Goal: Task Accomplishment & Management: Use online tool/utility

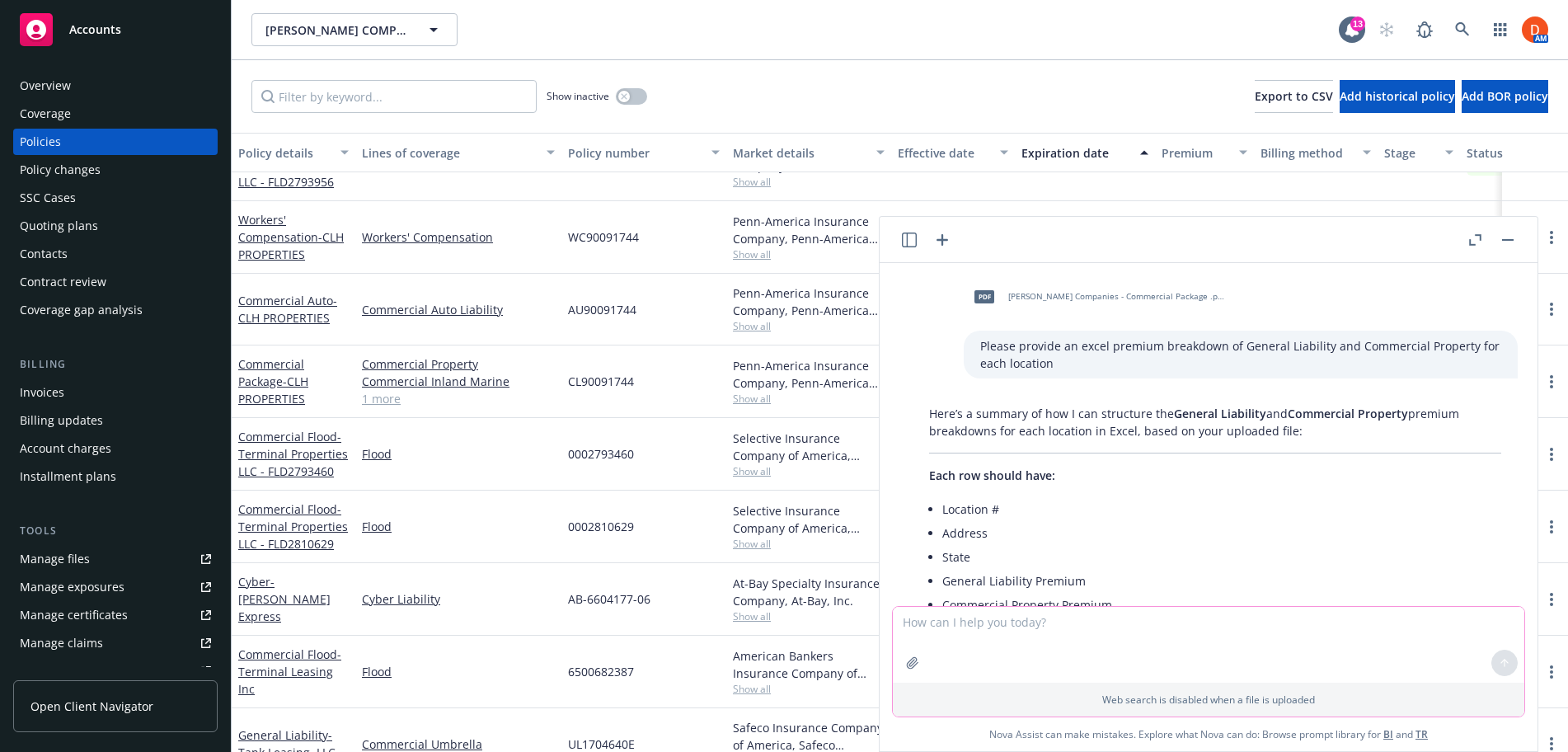
scroll to position [521, 0]
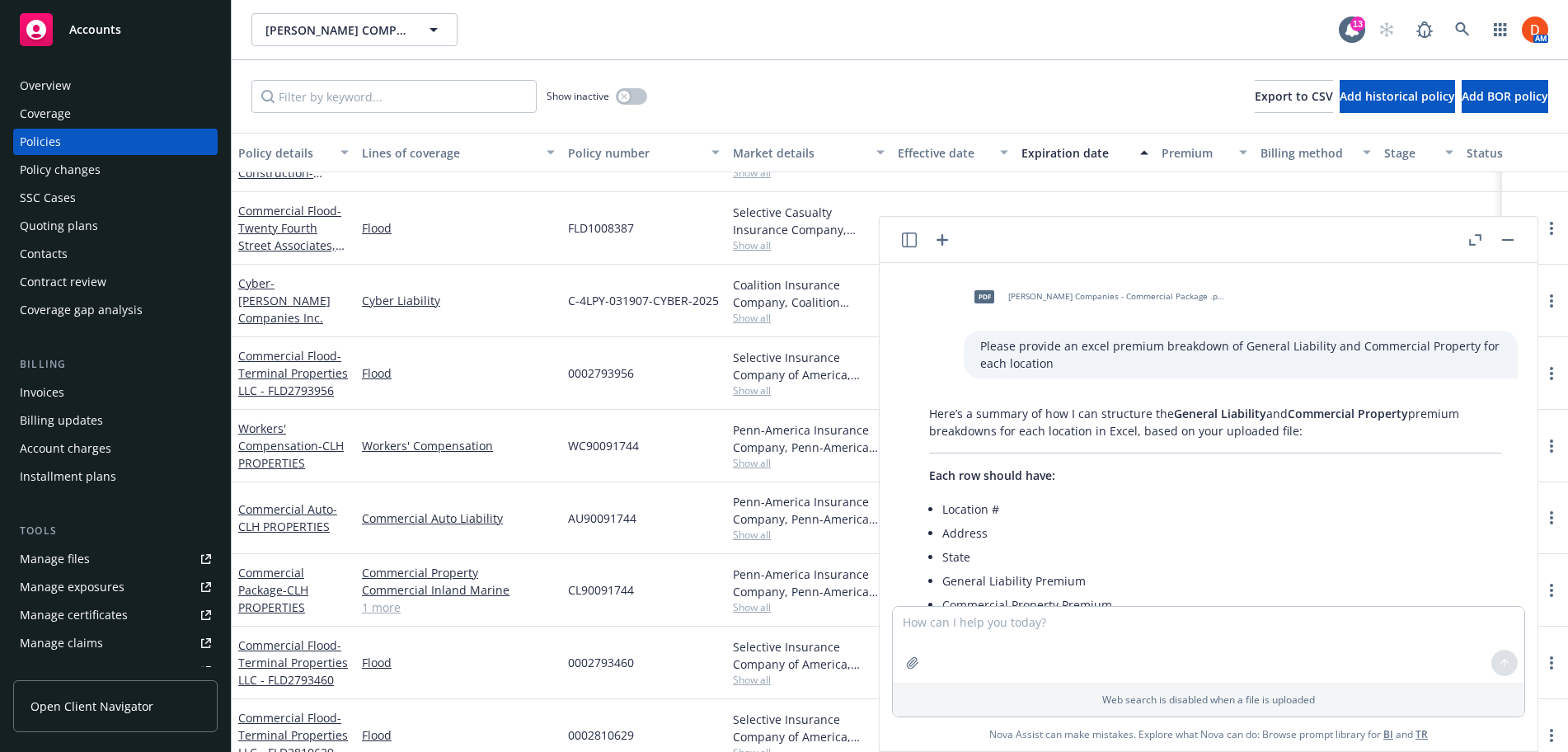
click at [79, 93] on div "Overview" at bounding box center [115, 86] width 192 height 26
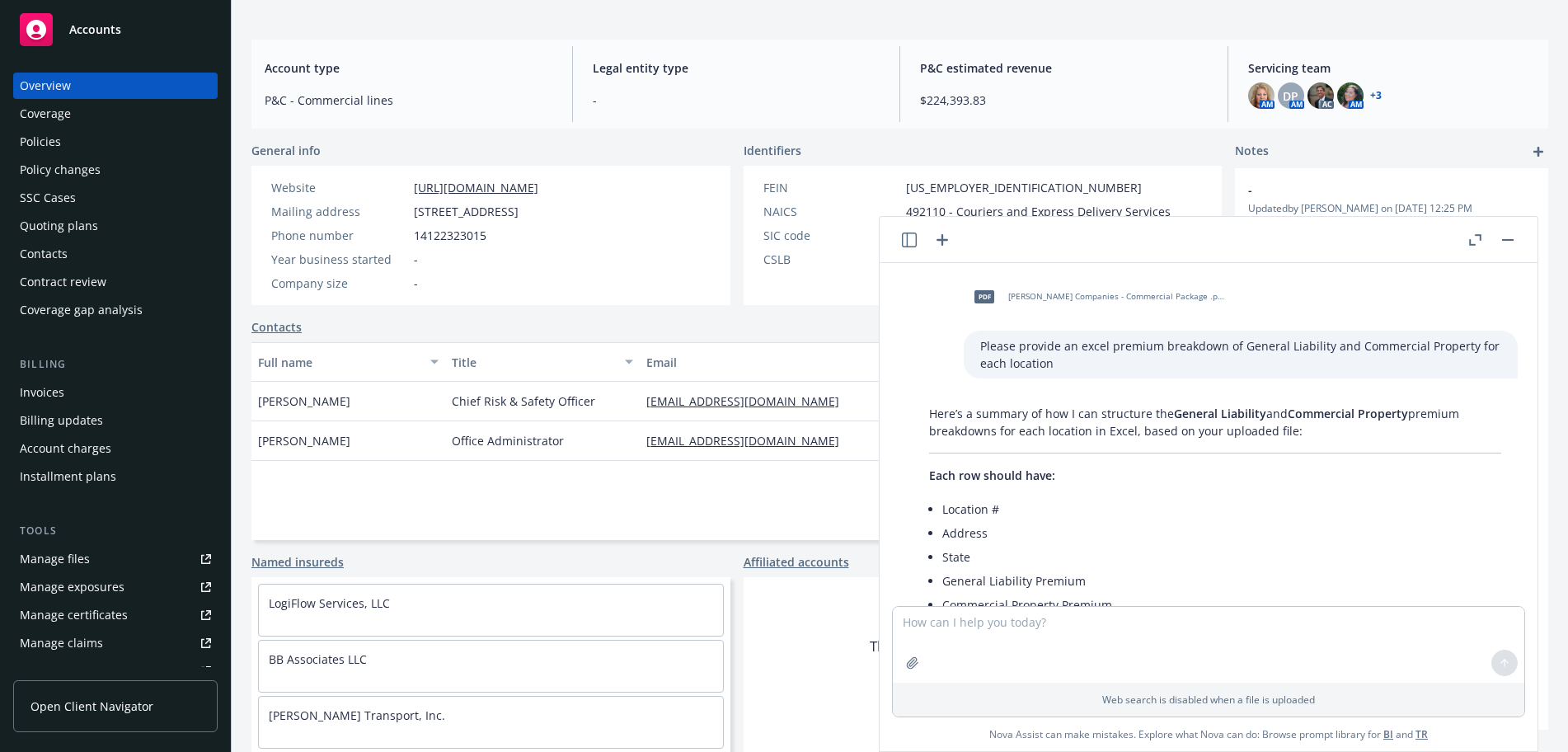
drag, startPoint x: 984, startPoint y: 345, endPoint x: 997, endPoint y: 370, distance: 28.2
click at [1002, 383] on div "pdf Hammel Companies - Commercial Package .pdf Please provide an excel premium …" at bounding box center [1208, 434] width 644 height 343
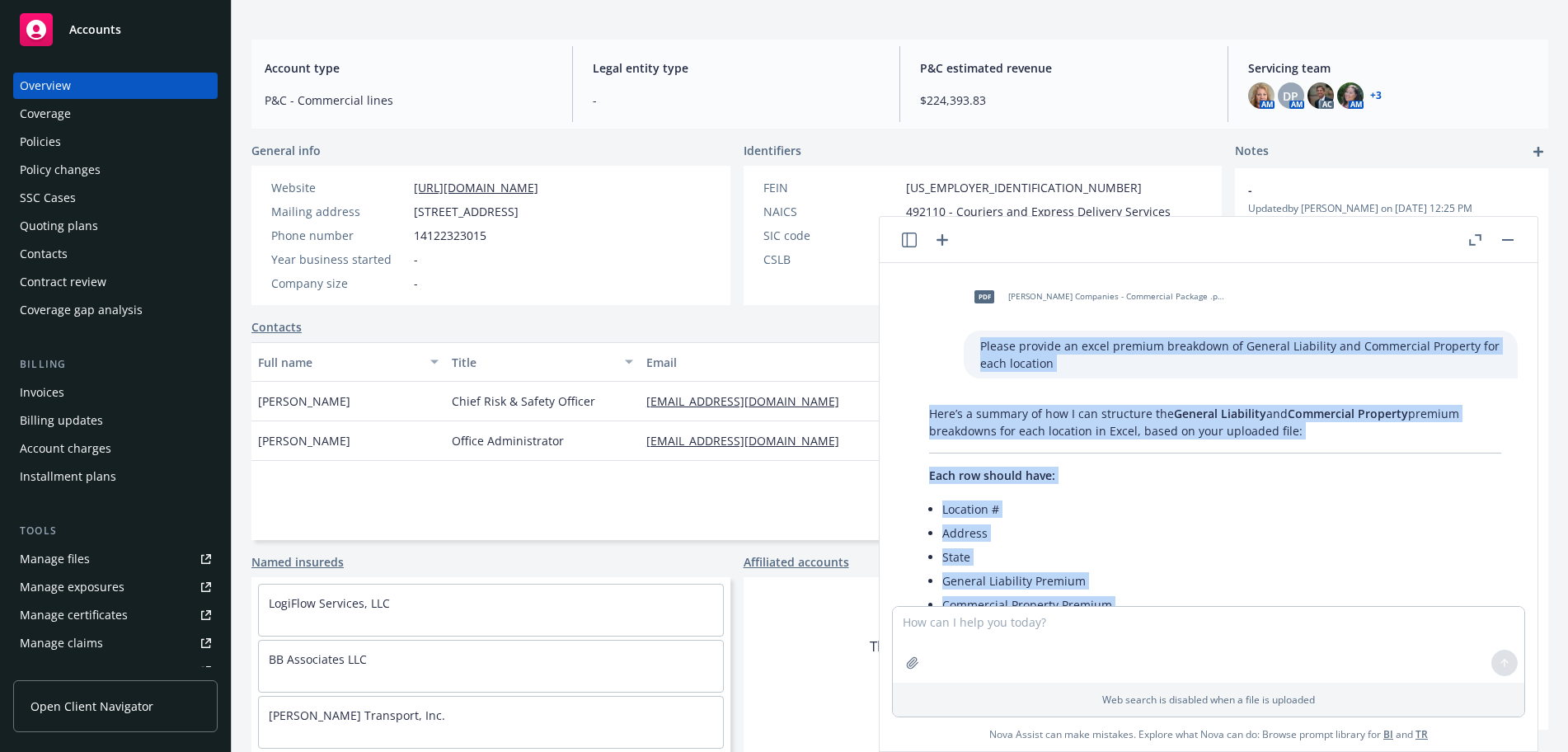
scroll to position [444, 0]
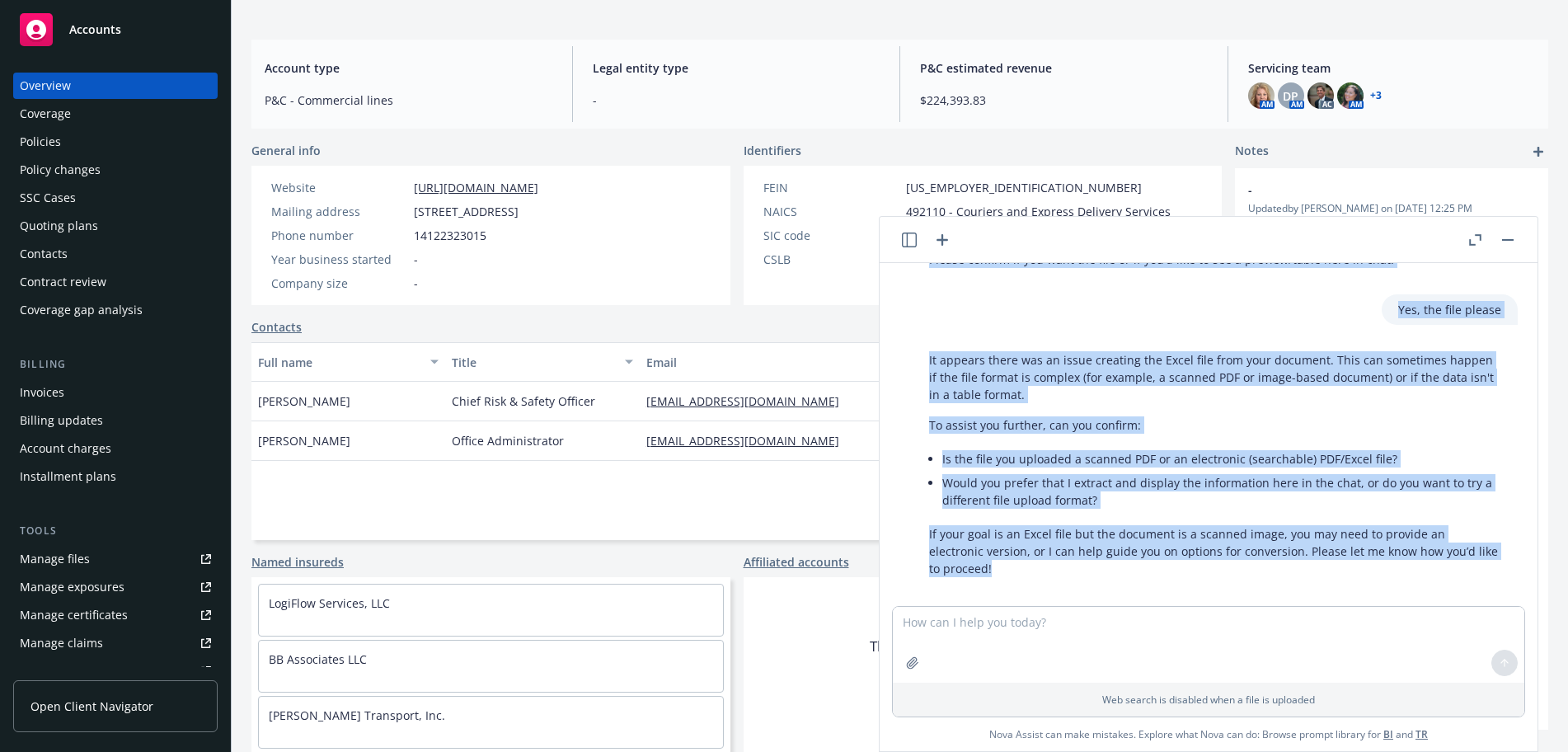
drag, startPoint x: 980, startPoint y: 348, endPoint x: 1461, endPoint y: 573, distance: 531.0
click at [1240, 573] on div "pdf Hammel Companies - Commercial Package .pdf Please provide an excel premium …" at bounding box center [1208, 434] width 644 height 343
copy div "Please provide an excel premium breakdown of General Liability and Commercial P…"
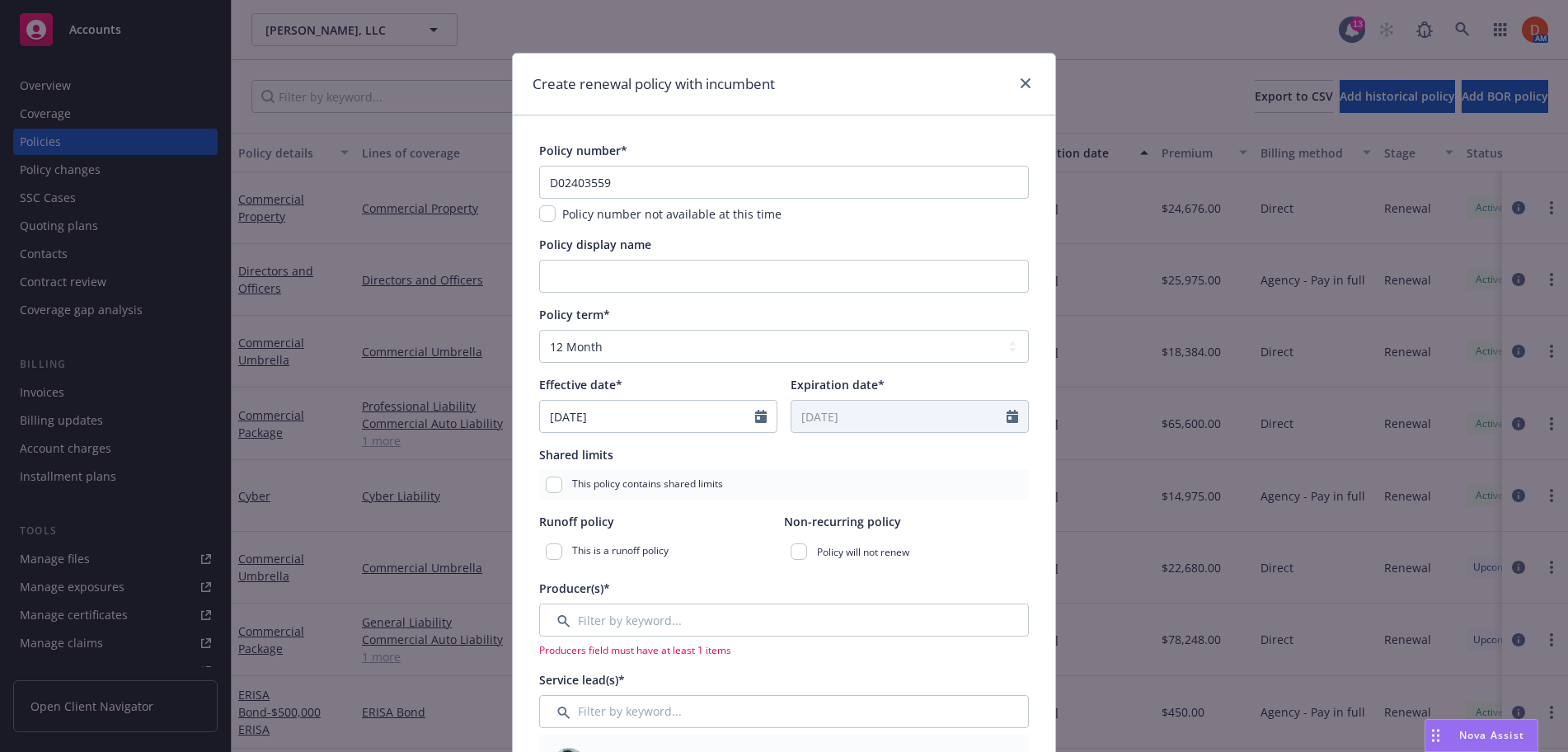
select select "12"
select select "CA"
type textarea "x"
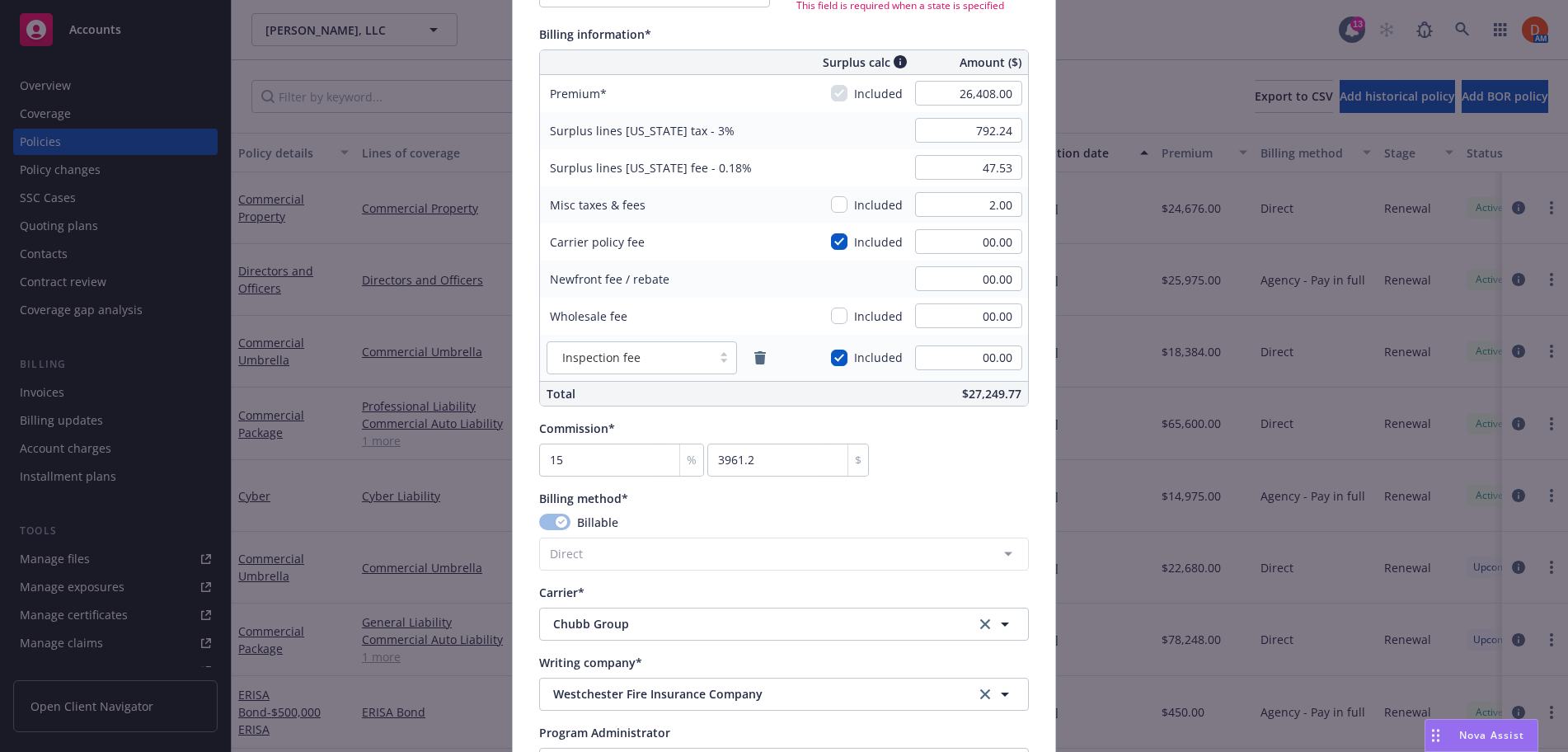
scroll to position [790, 0]
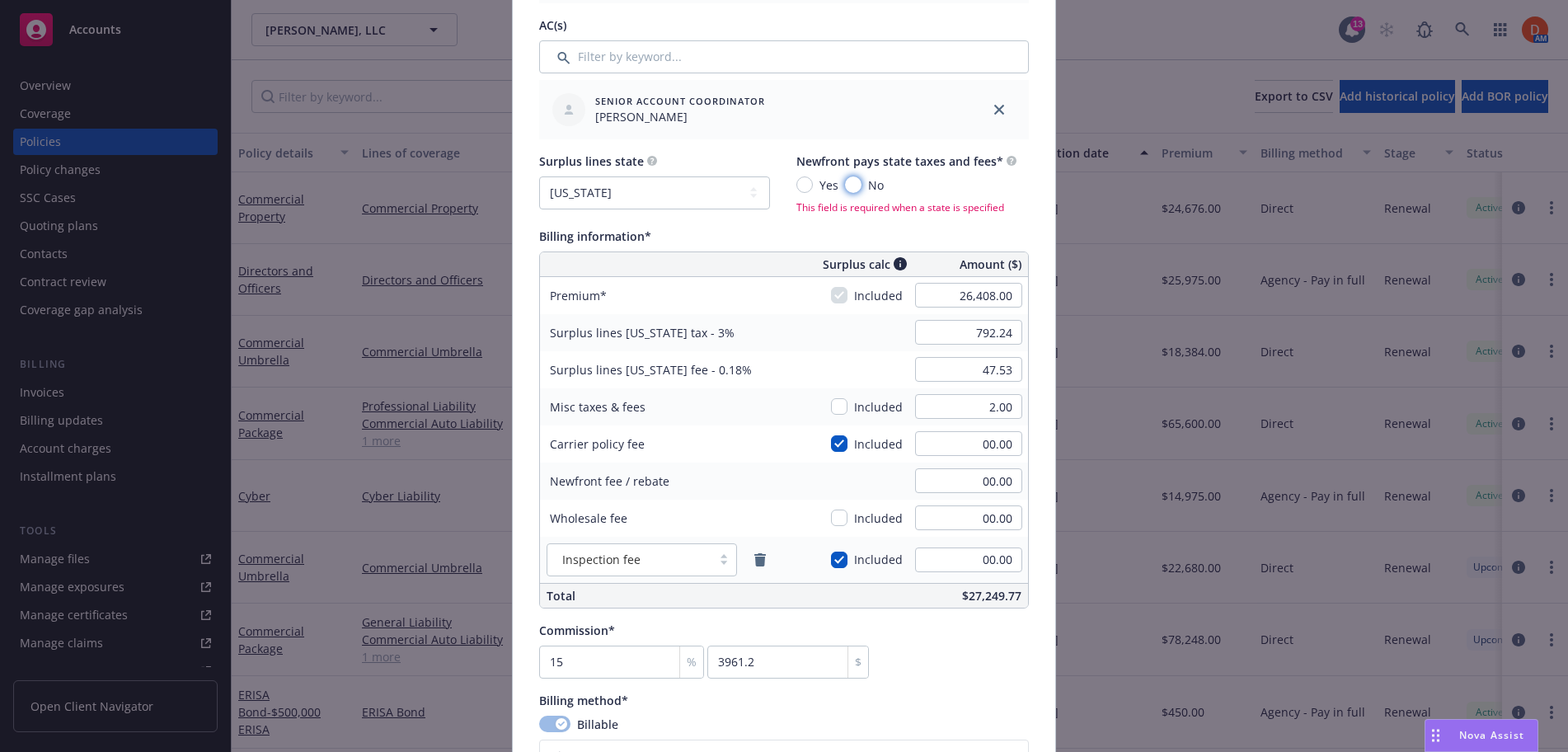
click at [856, 186] on input "No" at bounding box center [853, 184] width 16 height 16
radio input "true"
type textarea "x"
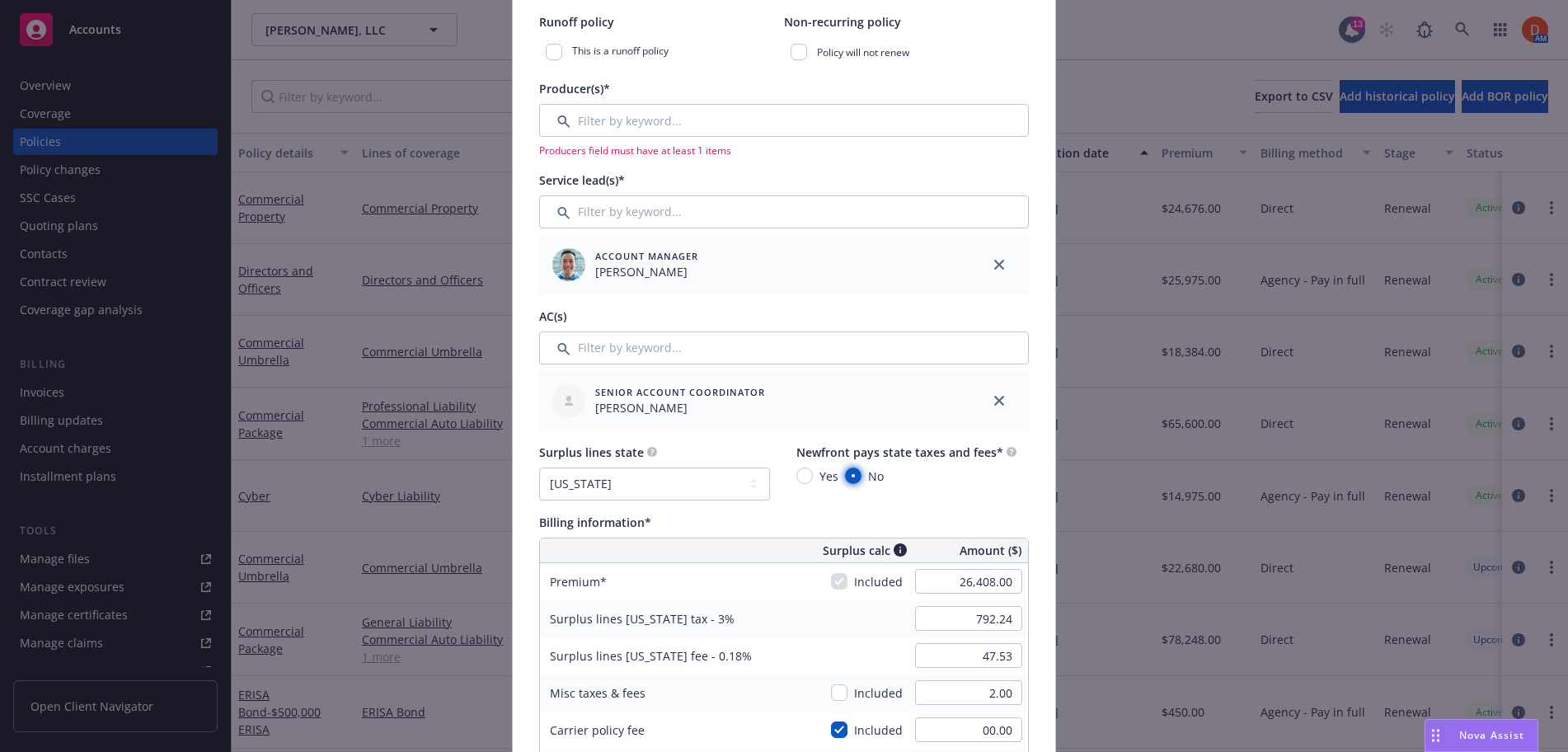
scroll to position [498, 0]
click at [771, 122] on input "Filter by keyword..." at bounding box center [784, 121] width 490 height 33
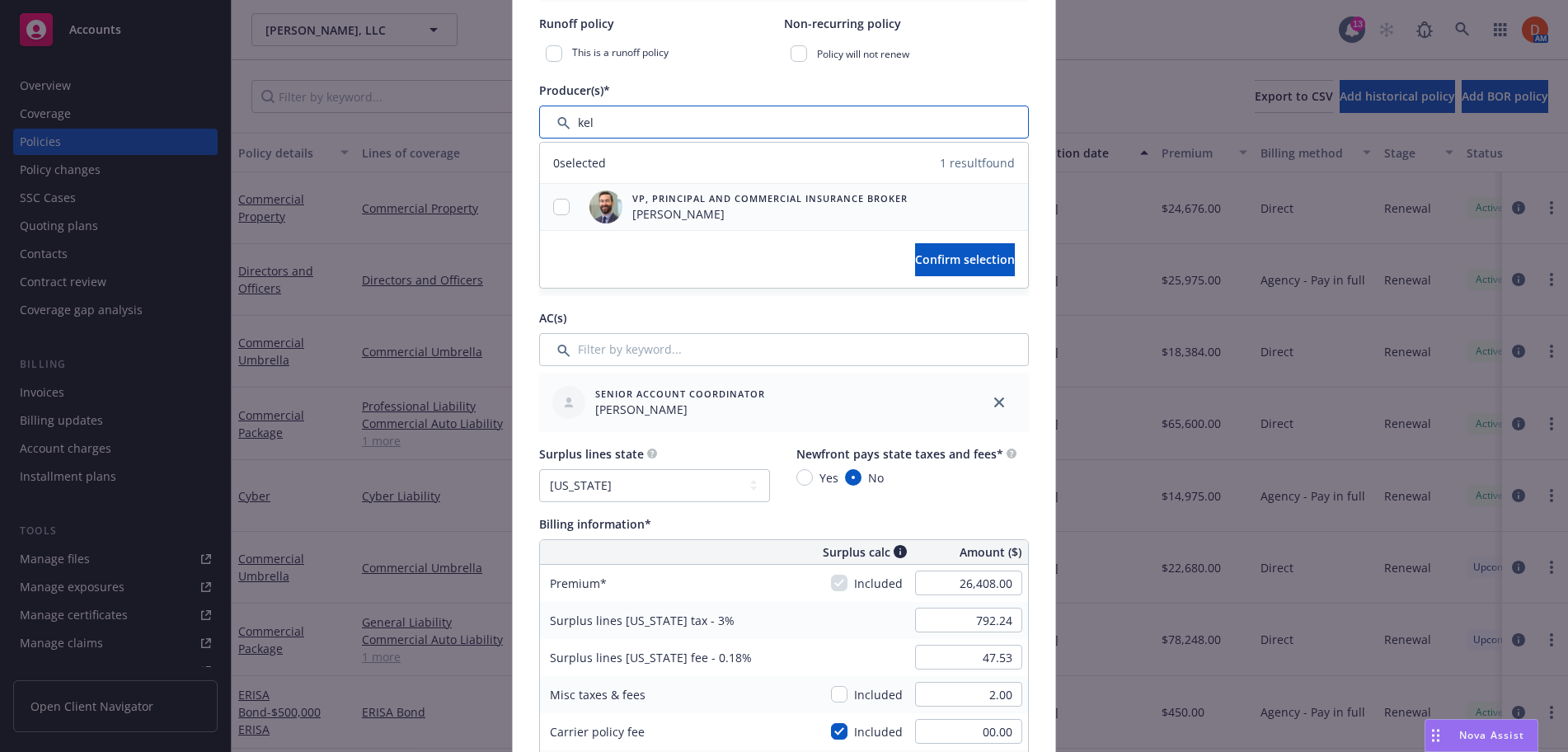
type input "kel"
click at [562, 206] on input "checkbox" at bounding box center [561, 206] width 16 height 16
checkbox input "true"
click at [915, 259] on span "Confirm selection" at bounding box center [965, 259] width 100 height 15
type textarea "x"
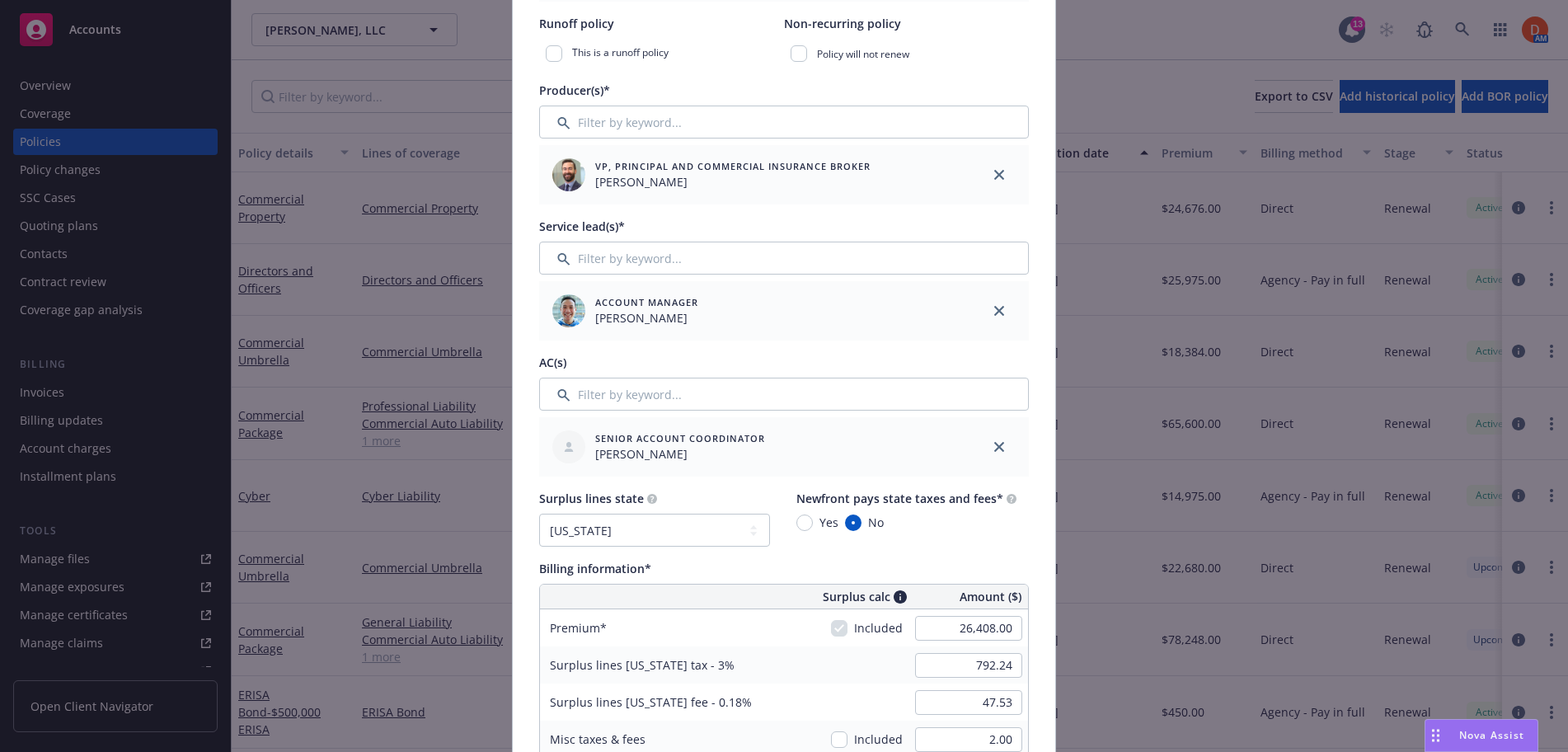
scroll to position [815, 0]
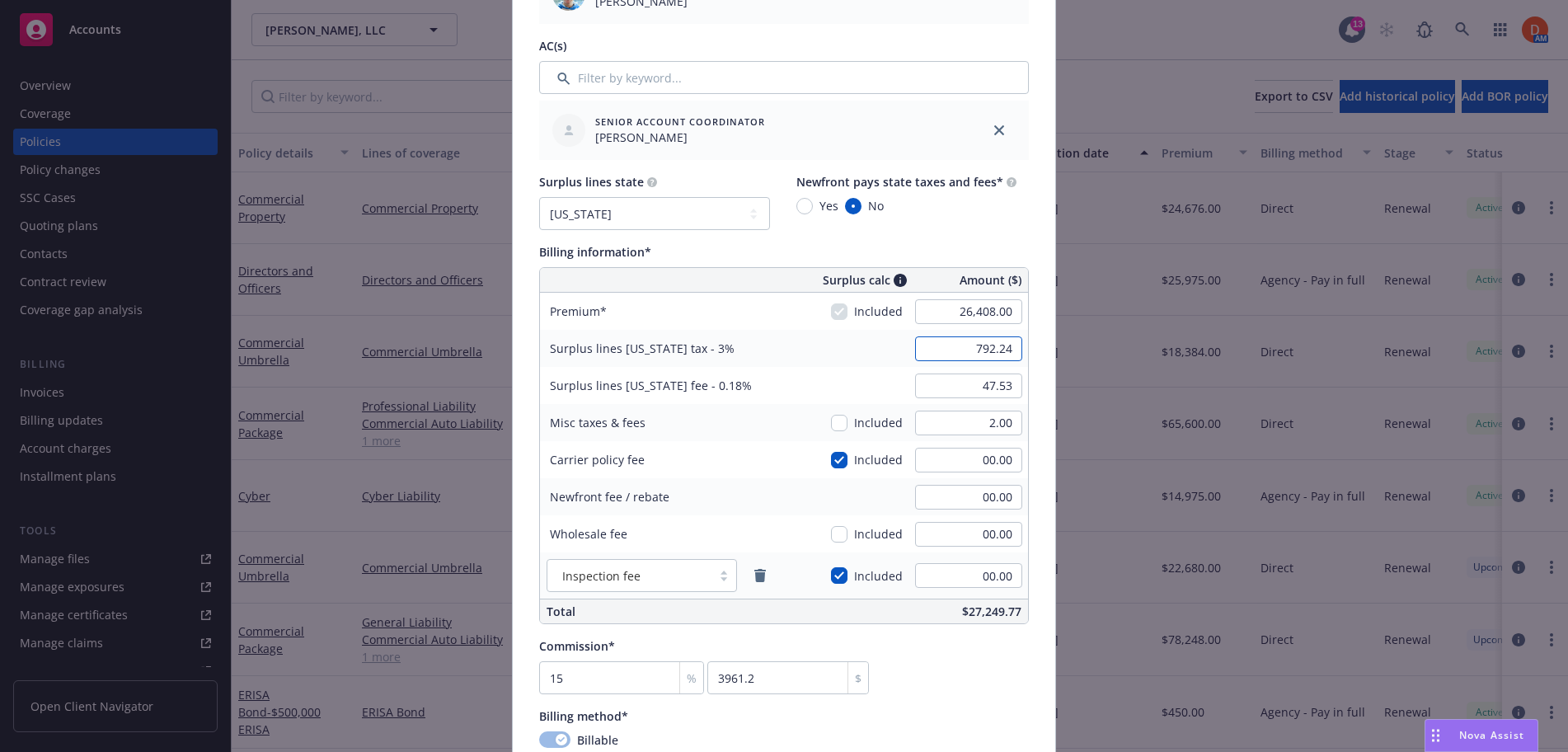
click at [994, 353] on input "792.24" at bounding box center [968, 348] width 107 height 25
click at [994, 378] on input "47.53" at bounding box center [968, 385] width 107 height 25
type textarea "x"
type input "00.00"
click at [989, 429] on input "2.00" at bounding box center [968, 422] width 107 height 25
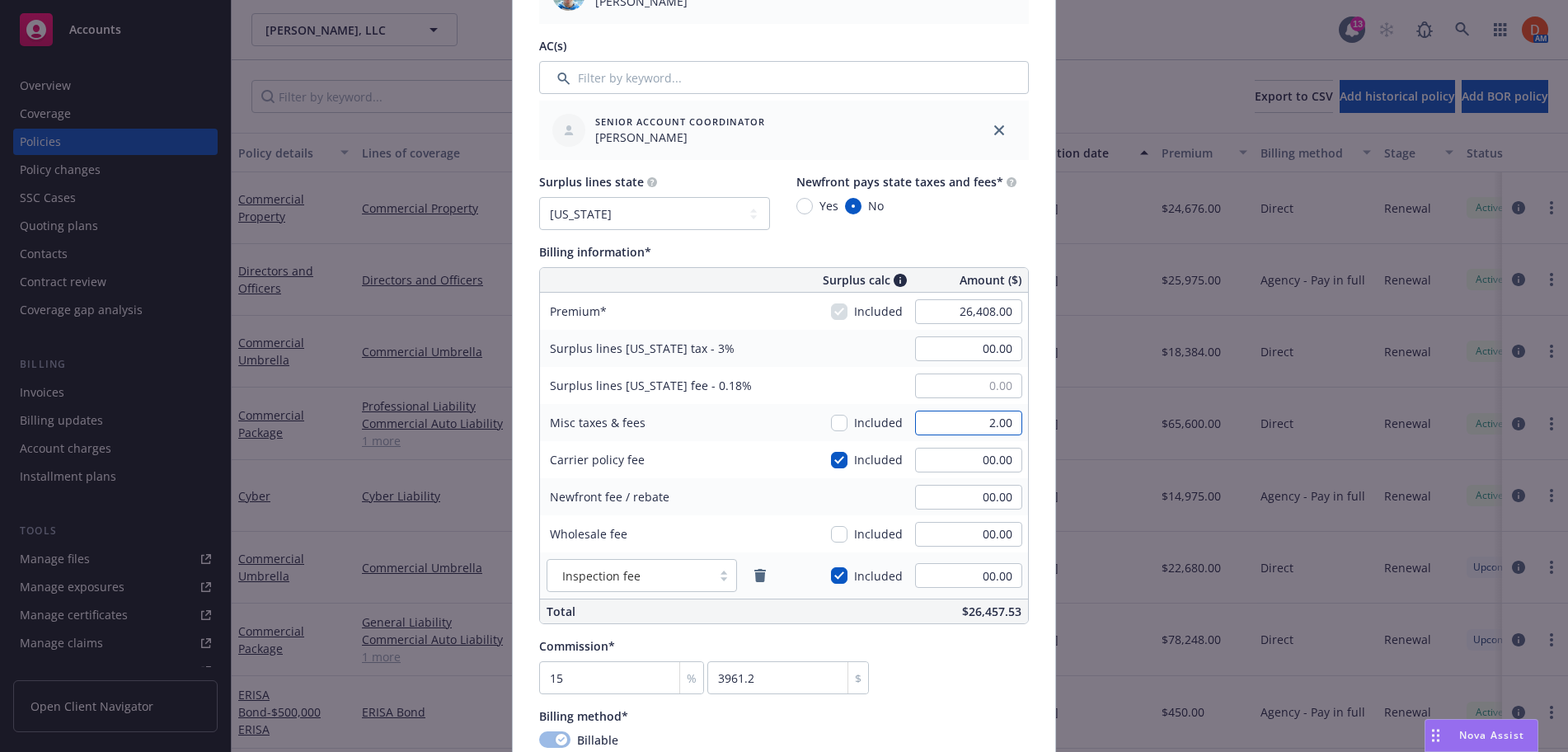
type textarea "x"
type input "00.00"
click at [974, 649] on div "Commission* 15 % 3961.2 $" at bounding box center [784, 666] width 490 height 57
type textarea "x"
type input "00.00"
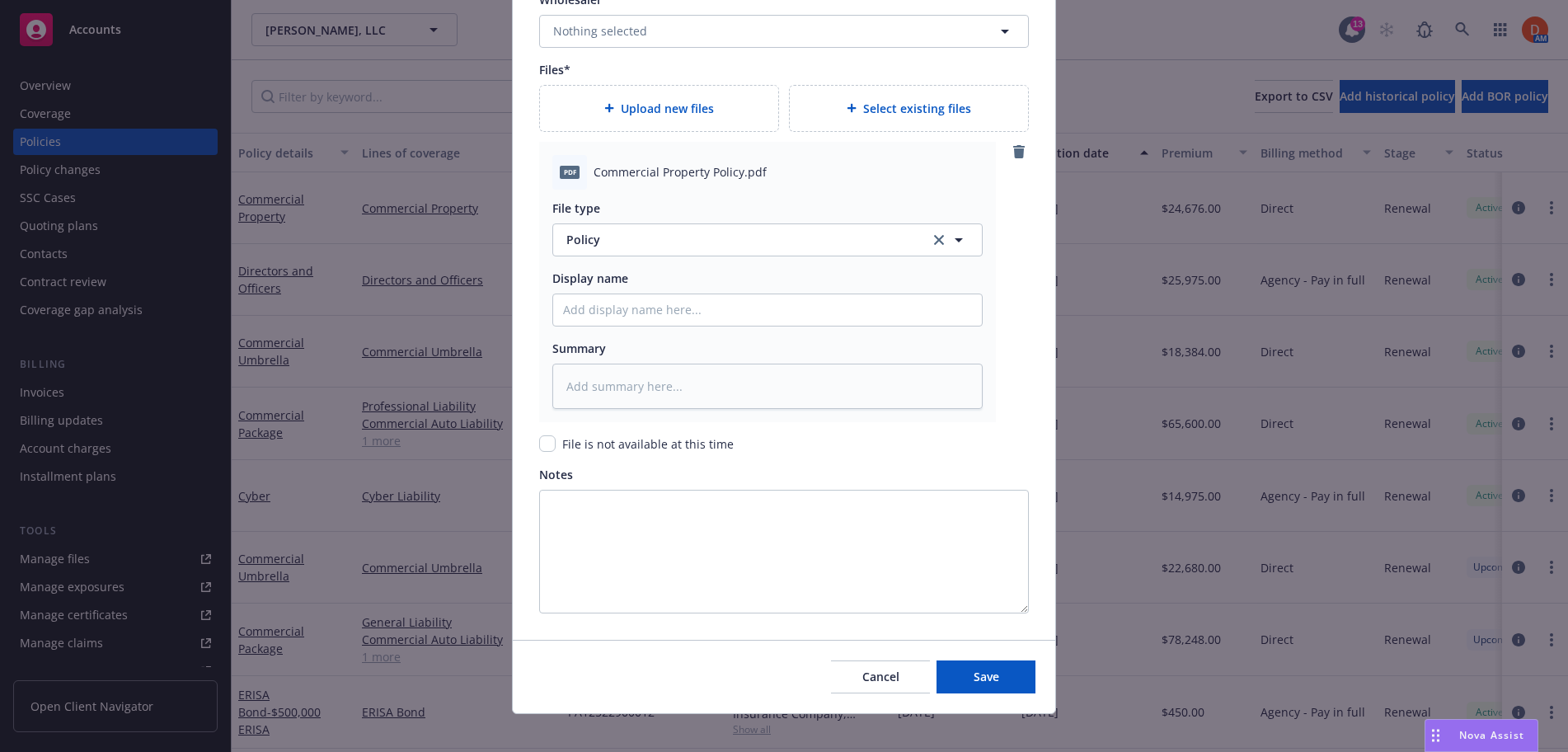
scroll to position [1871, 0]
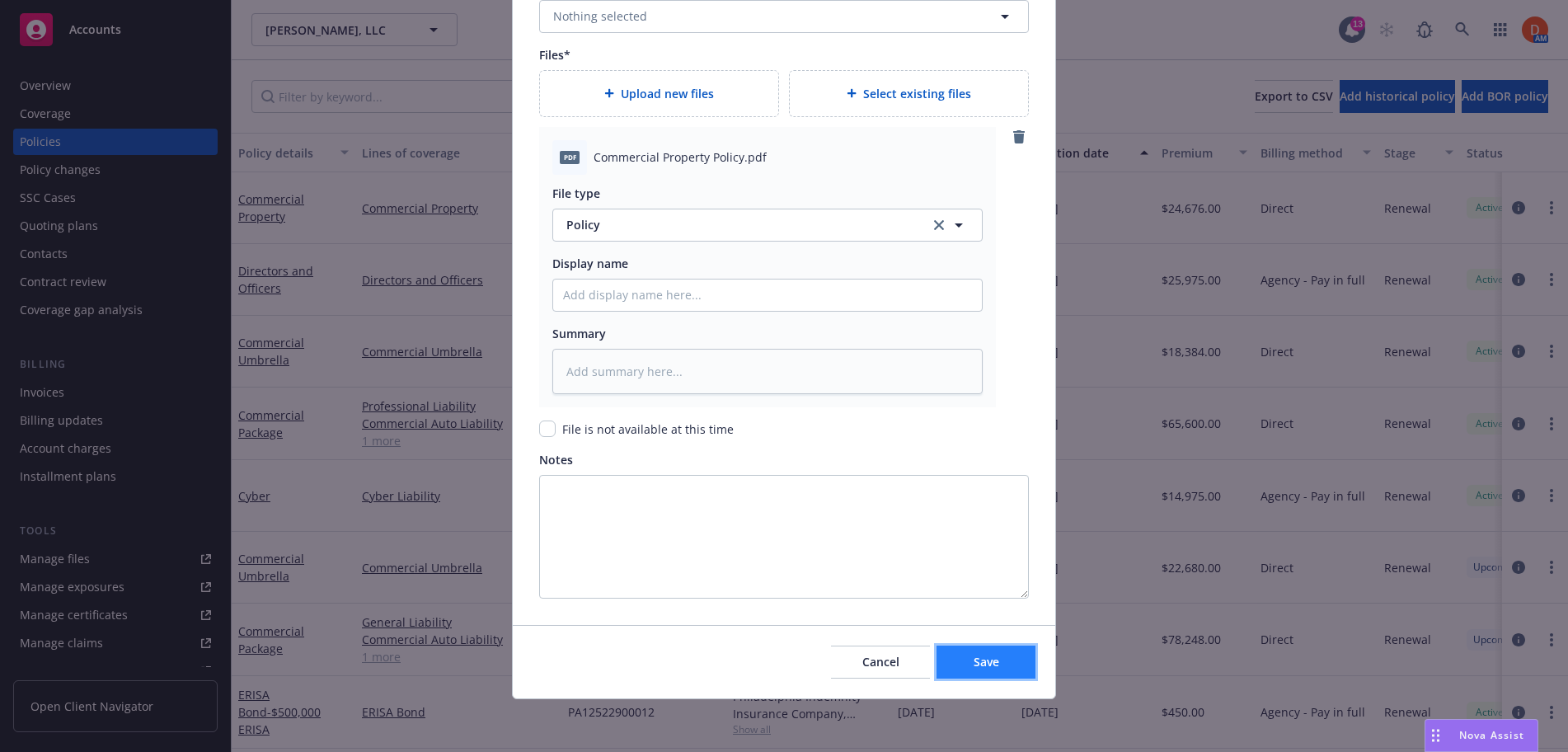
click at [994, 666] on span "Save" at bounding box center [986, 661] width 25 height 15
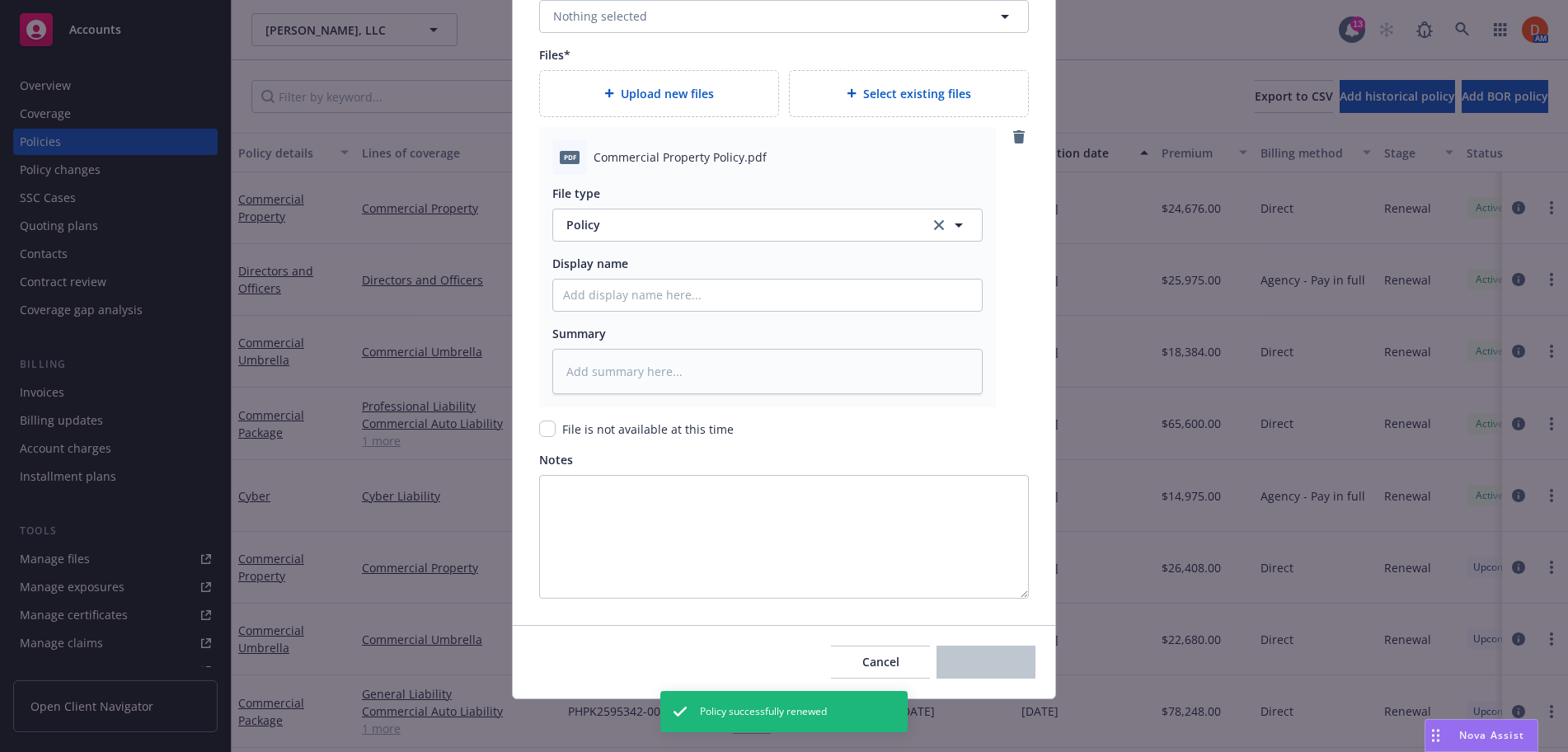
type textarea "x"
